Goal: Task Accomplishment & Management: Manage account settings

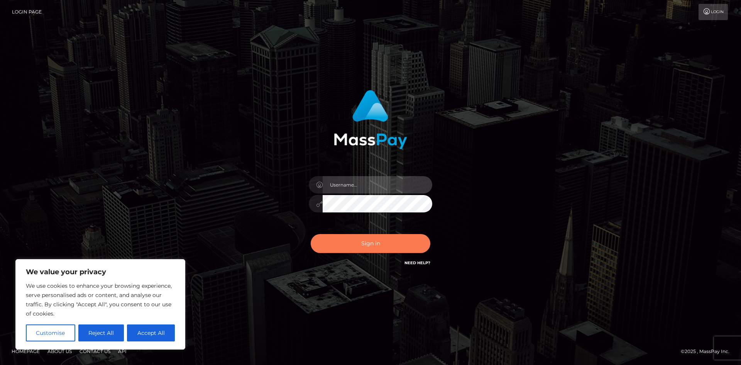
type input "hello.feetfinder"
click at [364, 246] on button "Sign in" at bounding box center [371, 243] width 120 height 19
type input "hello.feetfinder"
click at [362, 246] on button "Sign in" at bounding box center [371, 243] width 120 height 19
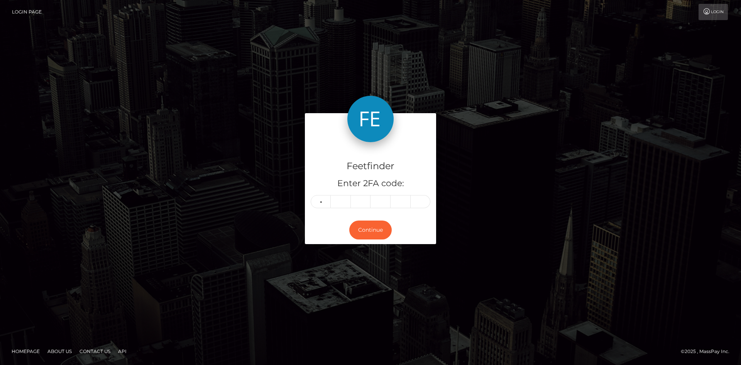
type input "9"
type input "6"
type input "5"
type input "2"
type input "8"
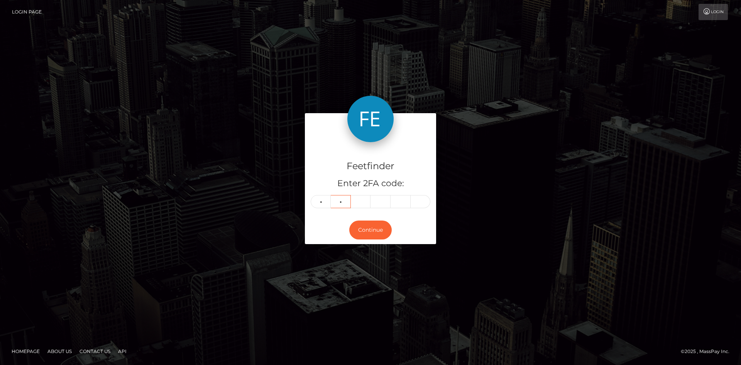
type input "8"
type input "7"
type input "9"
type input "3"
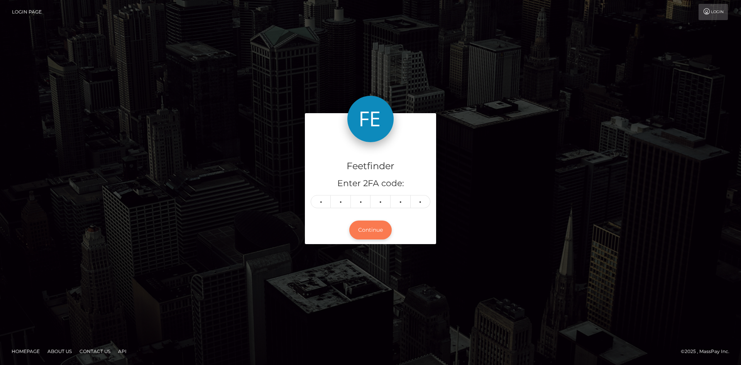
click at [382, 230] on button "Continue" at bounding box center [370, 229] width 42 height 19
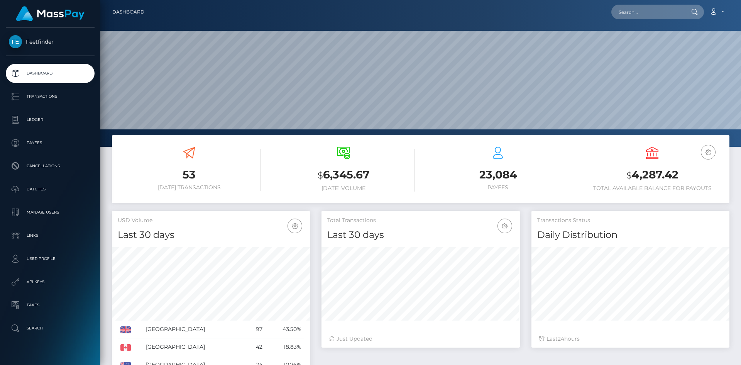
scroll to position [137, 198]
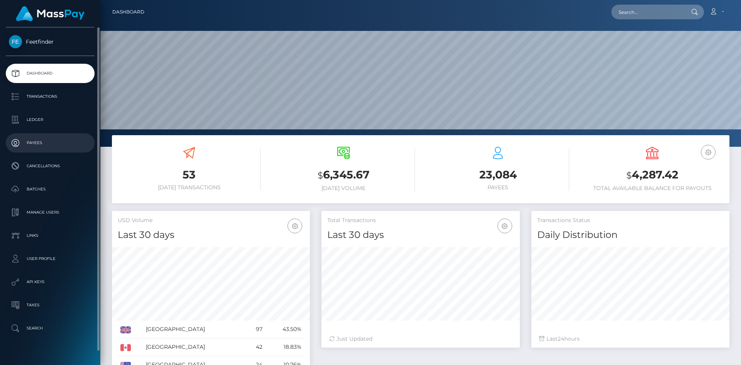
click at [47, 141] on p "Payees" at bounding box center [50, 143] width 83 height 12
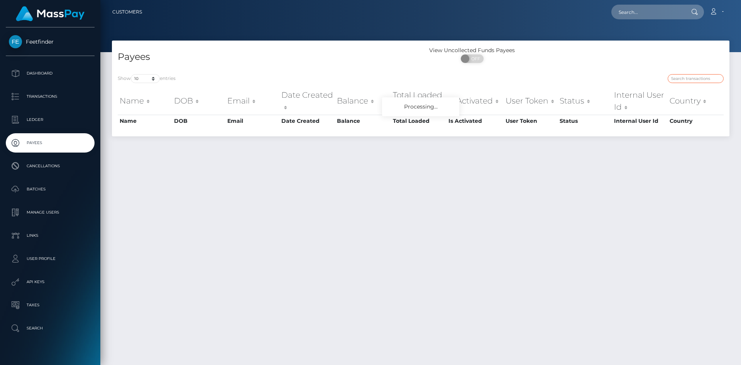
click at [685, 80] on input "search" at bounding box center [696, 78] width 56 height 9
paste input "82819e35-7ac8-11f0-8023-0266f44cc279"
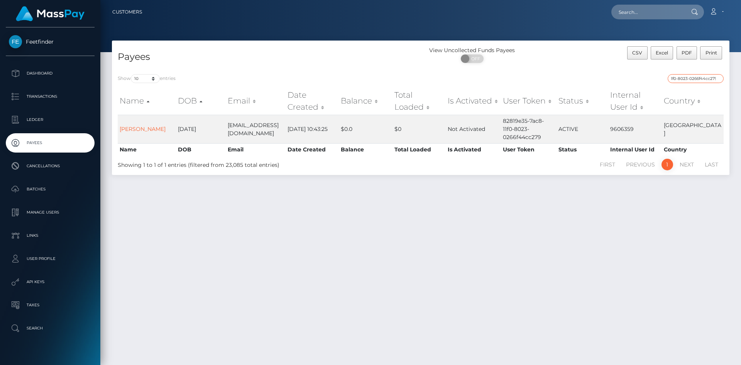
type input "82819e35-7ac8-11f0-8023-0266f44cc279"
